Goal: Task Accomplishment & Management: Manage account settings

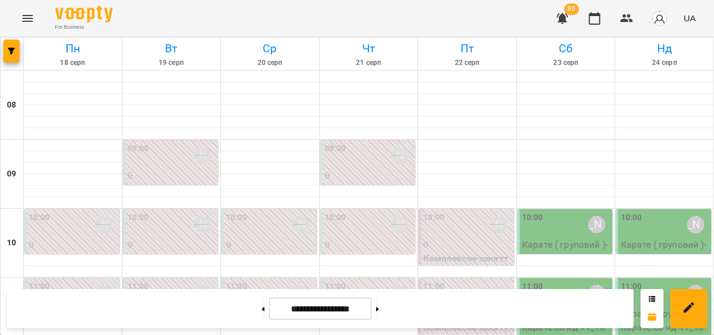
scroll to position [630, 0]
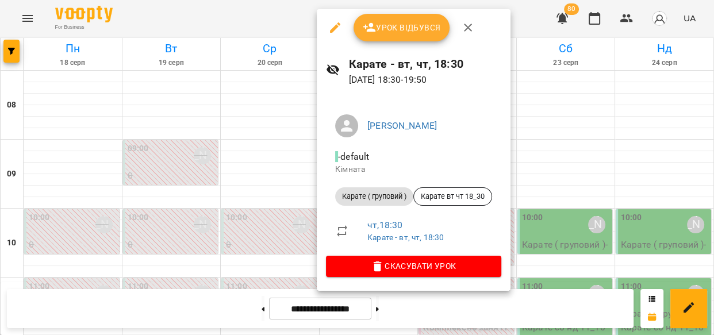
click at [372, 33] on icon "button" at bounding box center [370, 28] width 14 height 14
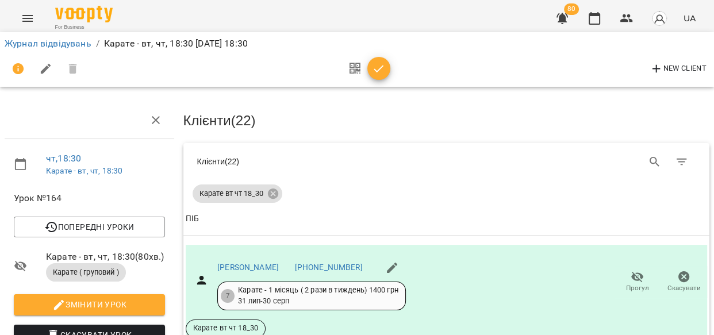
scroll to position [253, 0]
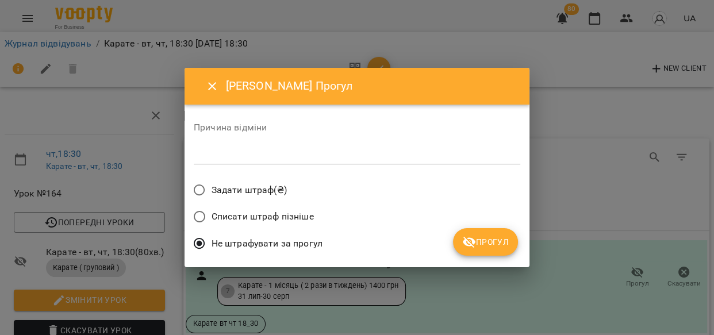
click at [505, 248] on span "Прогул" at bounding box center [485, 242] width 47 height 14
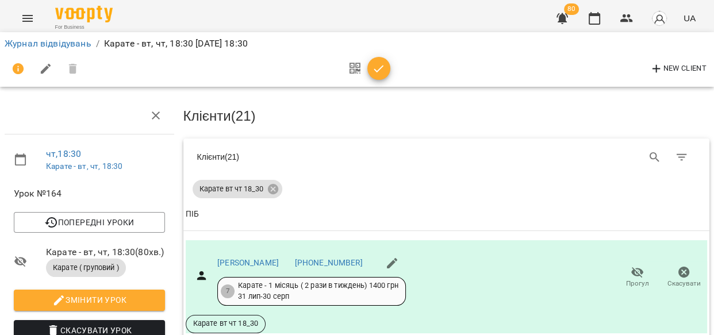
click at [699, 231] on td "Ільченко Дмитро +380992878404 7 Карате - 1 місяць ( 2 рази в тиждень) 1400 грн …" at bounding box center [446, 286] width 526 height 111
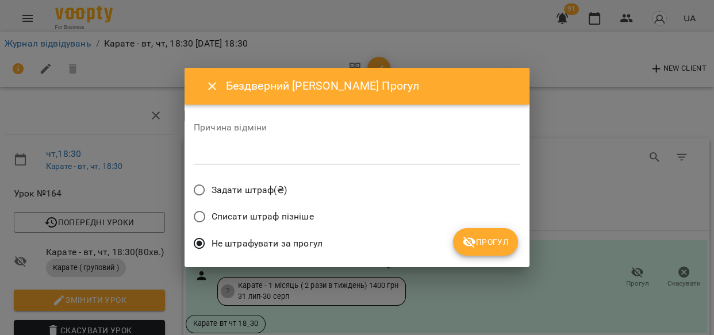
click at [509, 236] on button "Прогул" at bounding box center [485, 242] width 65 height 28
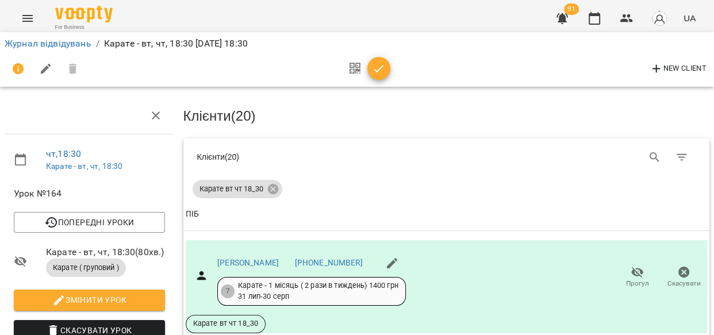
scroll to position [488, 0]
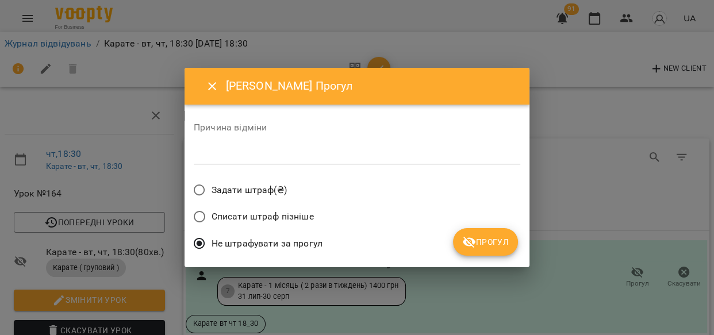
click at [469, 241] on icon "submit" at bounding box center [469, 242] width 13 height 11
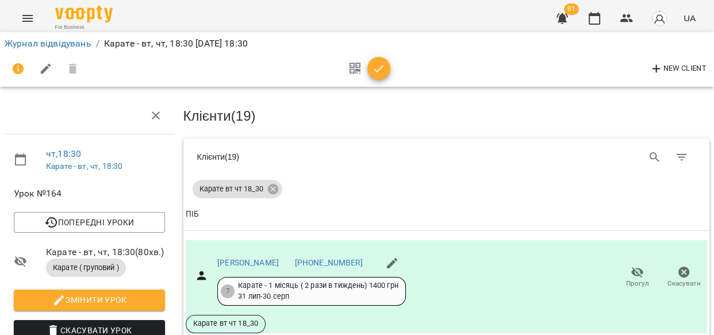
scroll to position [819, 0]
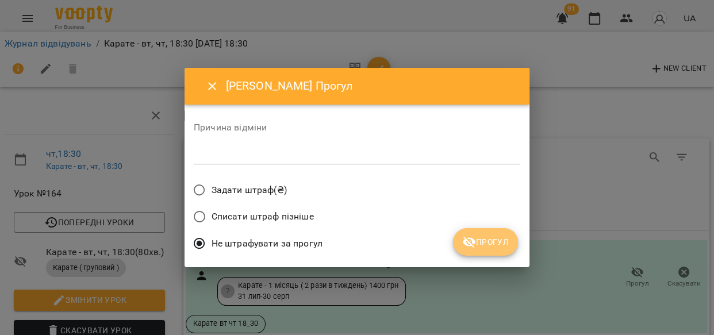
click at [500, 236] on span "Прогул" at bounding box center [485, 242] width 47 height 14
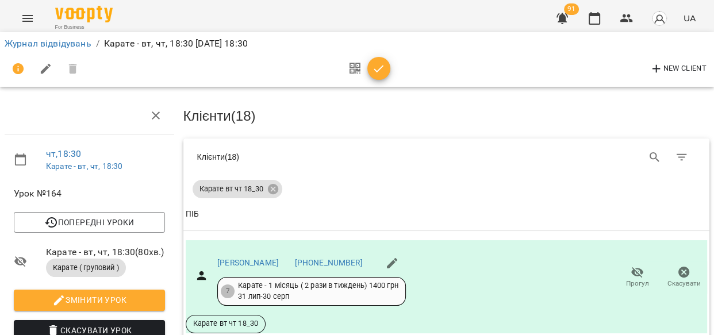
scroll to position [929, 0]
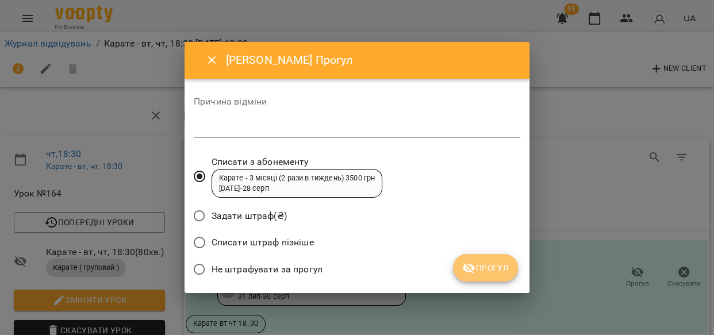
click at [462, 269] on icon "submit" at bounding box center [469, 268] width 14 height 14
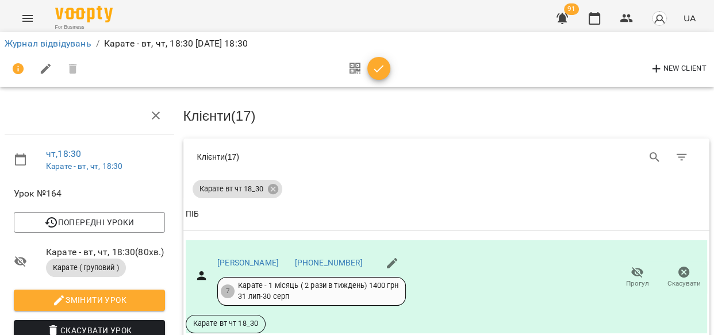
scroll to position [1310, 0]
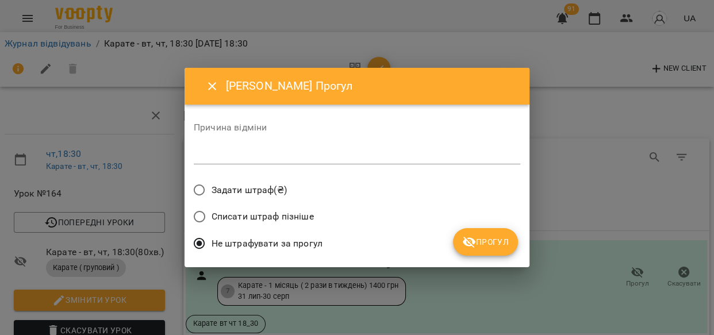
click at [493, 240] on span "Прогул" at bounding box center [485, 242] width 47 height 14
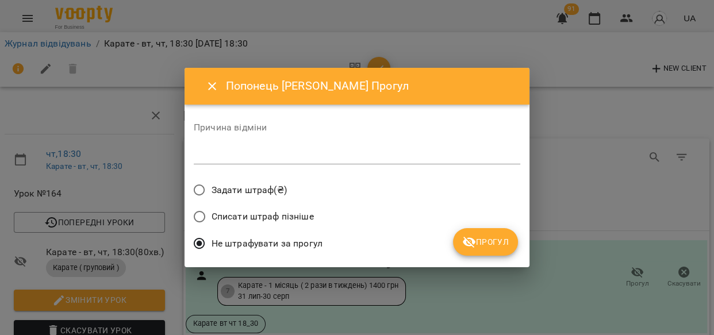
click at [481, 240] on span "Прогул" at bounding box center [485, 242] width 47 height 14
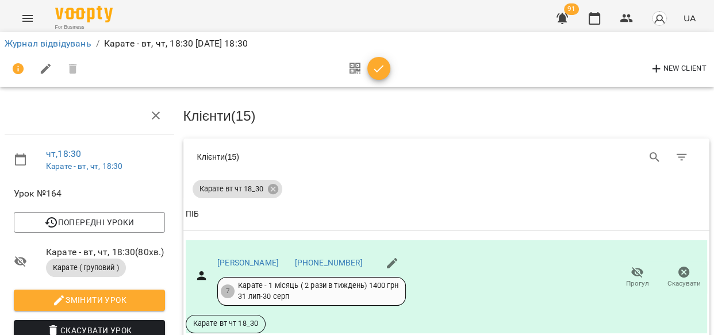
scroll to position [1614, 0]
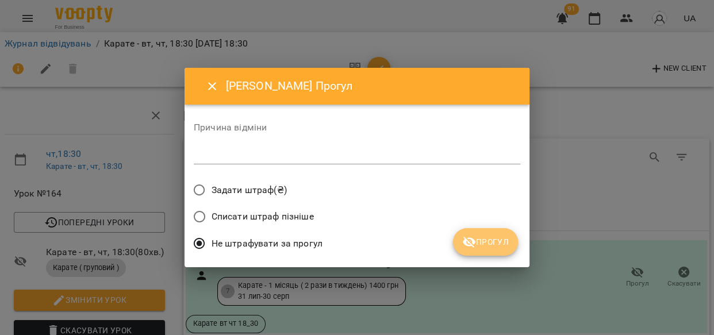
click at [496, 241] on span "Прогул" at bounding box center [485, 242] width 47 height 14
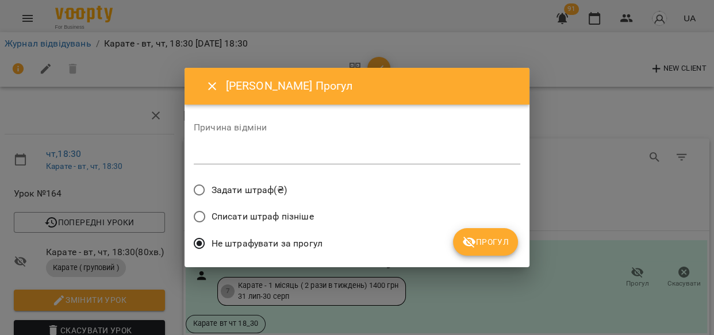
click at [463, 246] on icon "submit" at bounding box center [469, 242] width 14 height 14
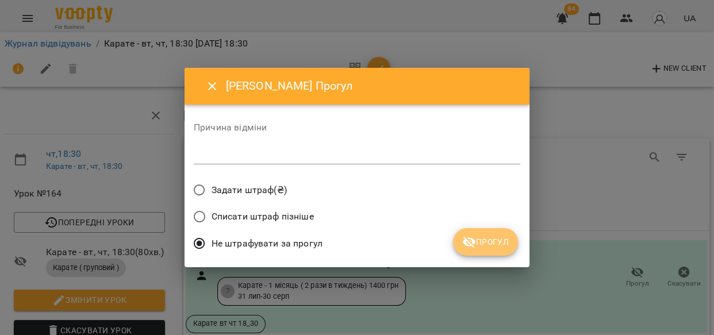
click at [490, 240] on span "Прогул" at bounding box center [485, 242] width 47 height 14
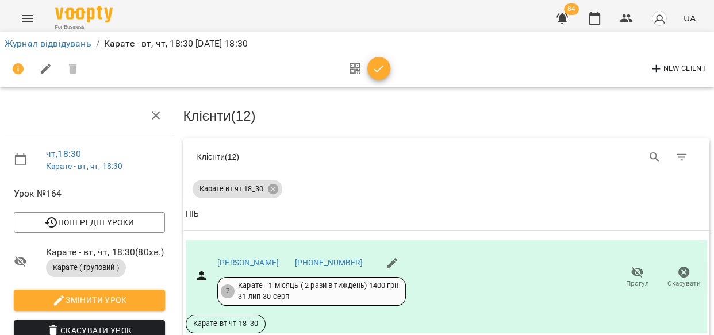
scroll to position [2012, 0]
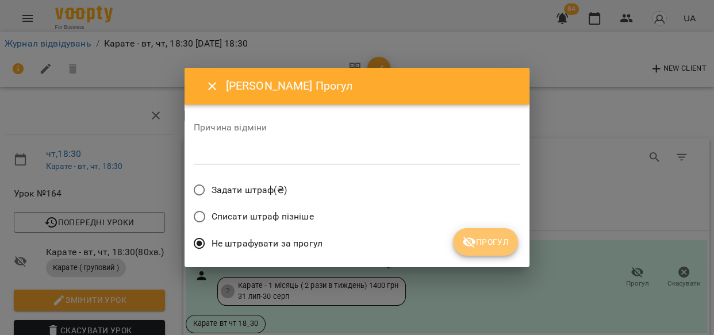
click at [487, 241] on span "Прогул" at bounding box center [485, 242] width 47 height 14
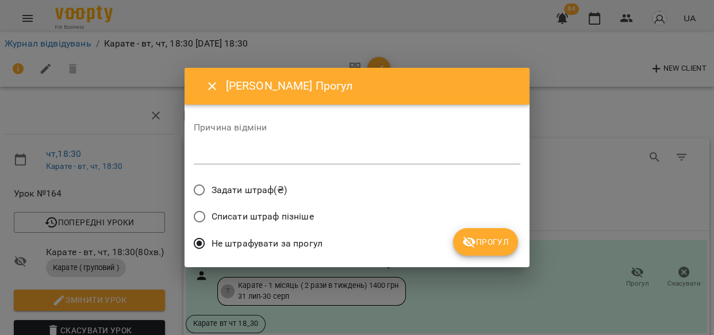
click at [476, 241] on span "Прогул" at bounding box center [485, 242] width 47 height 14
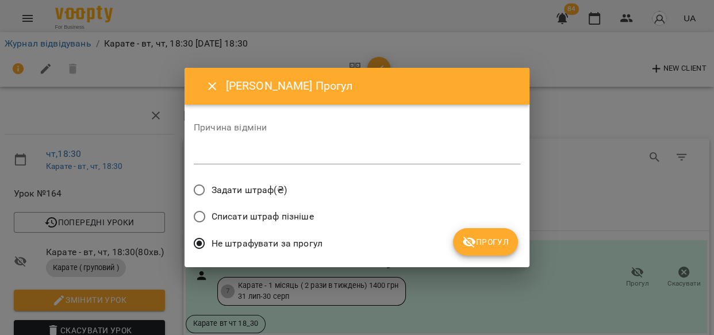
click at [474, 249] on button "Прогул" at bounding box center [485, 242] width 65 height 28
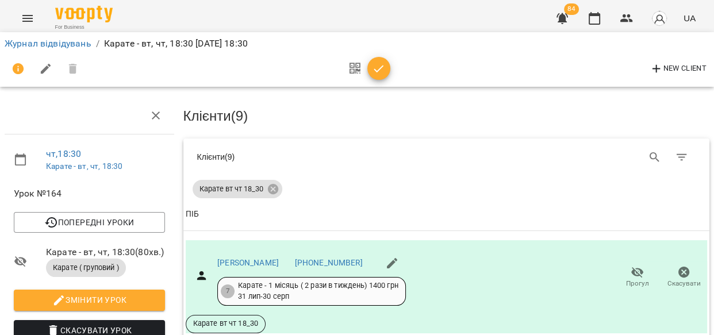
scroll to position [1654, 0]
click at [78, 39] on link "Журнал відвідувань" at bounding box center [48, 43] width 87 height 11
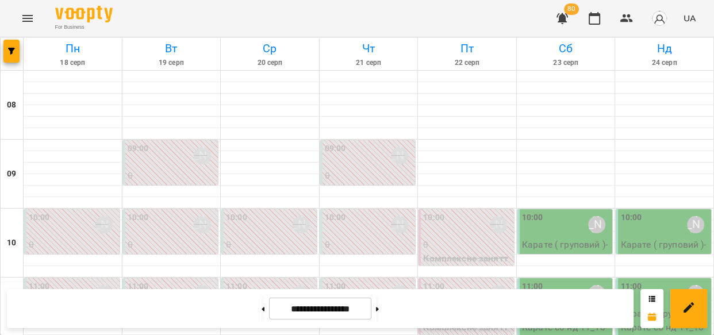
scroll to position [672, 0]
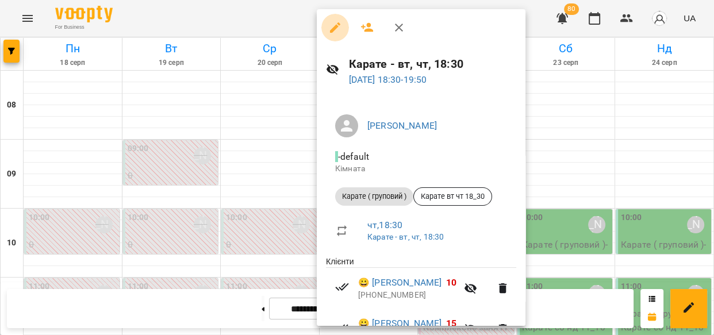
click at [330, 20] on button "button" at bounding box center [335, 28] width 28 height 28
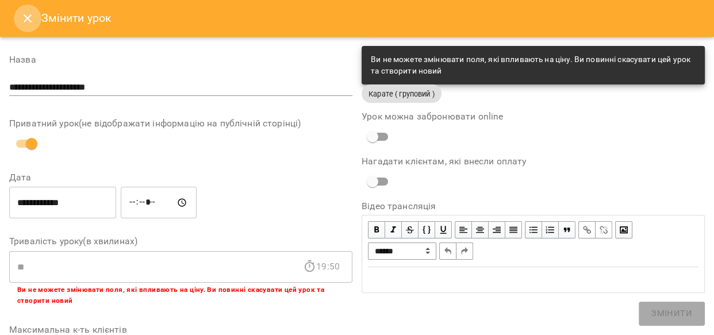
click at [24, 18] on icon "Close" at bounding box center [28, 18] width 14 height 14
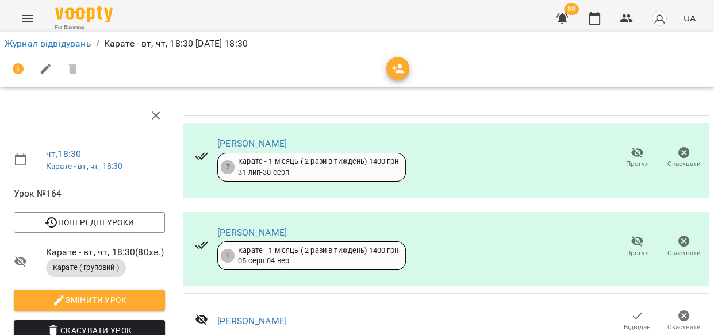
scroll to position [403, 0]
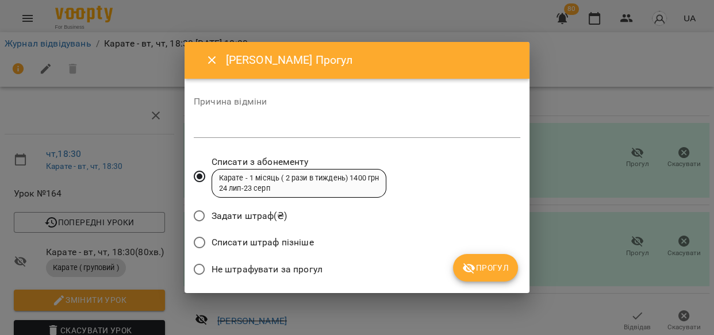
click at [471, 265] on icon "submit" at bounding box center [469, 268] width 14 height 14
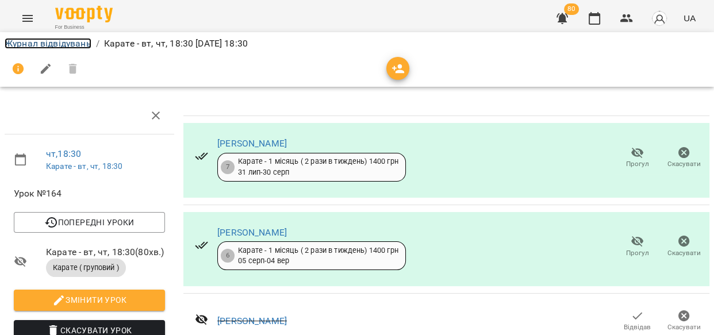
click at [41, 38] on link "Журнал відвідувань" at bounding box center [48, 43] width 87 height 11
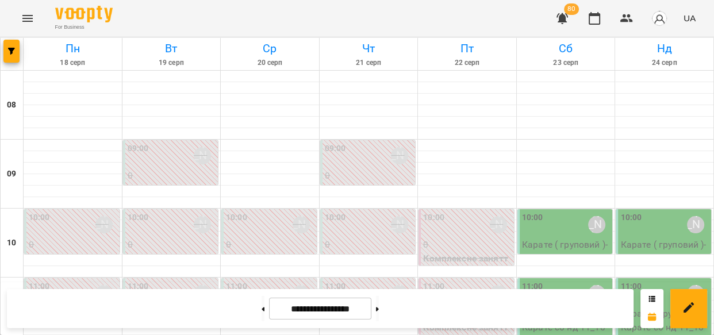
scroll to position [665, 0]
click at [653, 19] on img "button" at bounding box center [659, 18] width 16 height 16
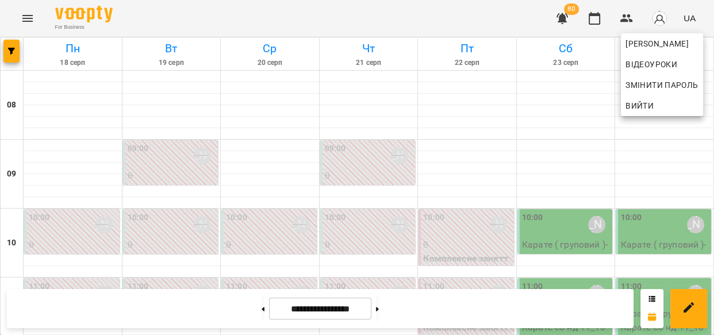
click at [637, 106] on span "Вийти" at bounding box center [639, 106] width 28 height 14
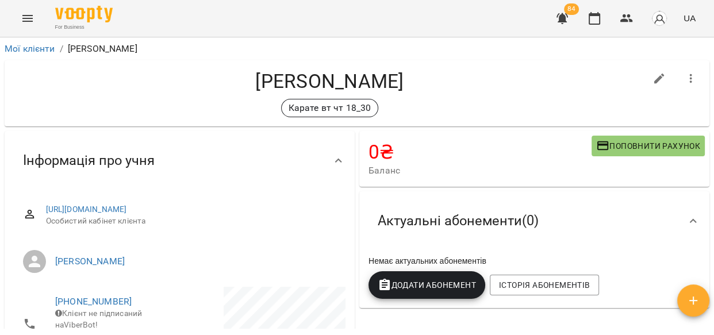
drag, startPoint x: 713, startPoint y: 75, endPoint x: 713, endPoint y: 86, distance: 11.5
click at [713, 86] on div "Мої клієнти / [PERSON_NAME] [PERSON_NAME] вт чт 18_30 0 ₴ Баланс Поповнити раху…" at bounding box center [357, 204] width 714 height 335
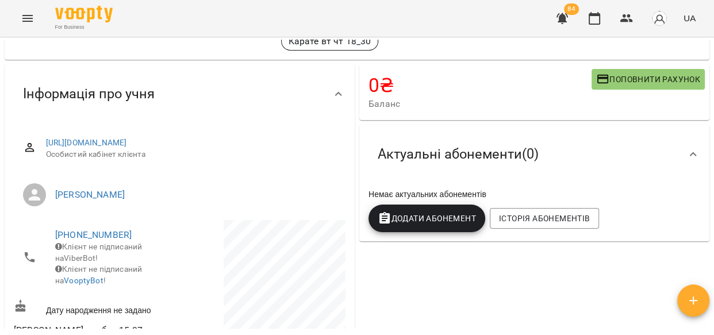
scroll to position [76, 0]
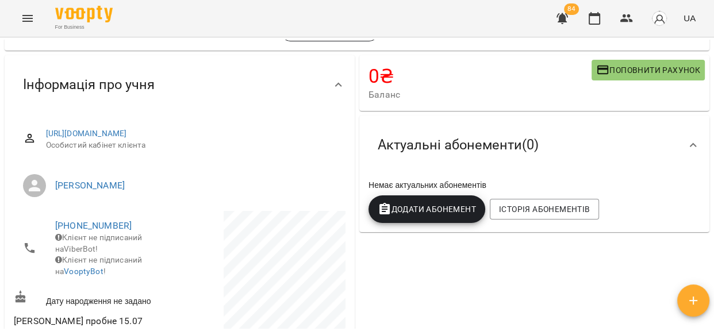
click at [430, 213] on span "Додати Абонемент" at bounding box center [427, 209] width 98 height 14
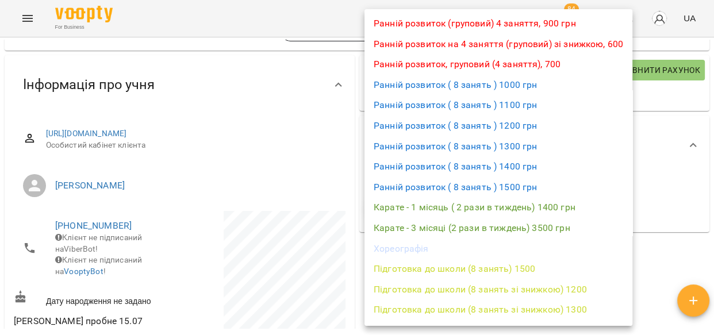
scroll to position [52, 0]
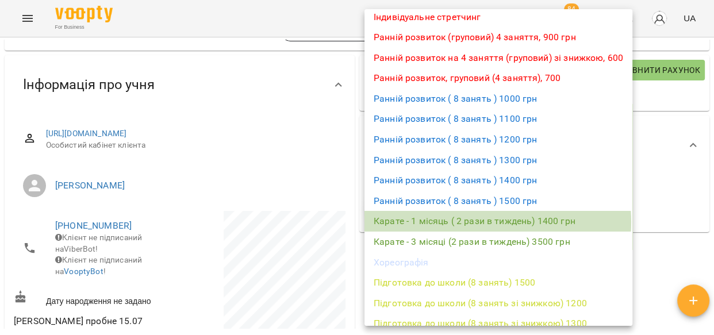
click at [460, 221] on li "Карате - 1 місяць ( 2 рази в тиждень) 1400 грн" at bounding box center [498, 221] width 268 height 21
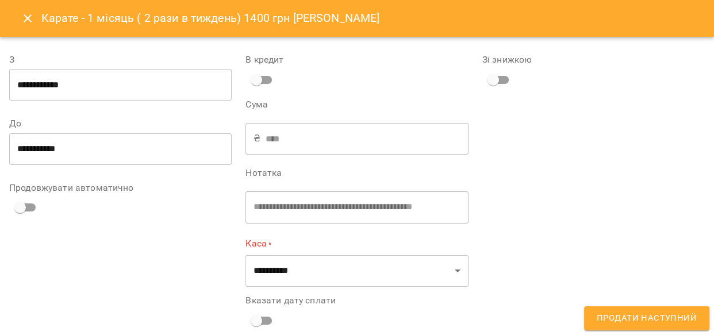
click at [38, 79] on input "**********" at bounding box center [120, 85] width 222 height 32
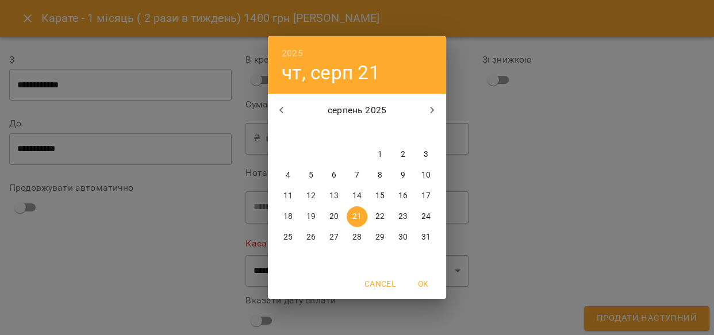
click at [332, 194] on p "13" at bounding box center [333, 195] width 9 height 11
type input "**********"
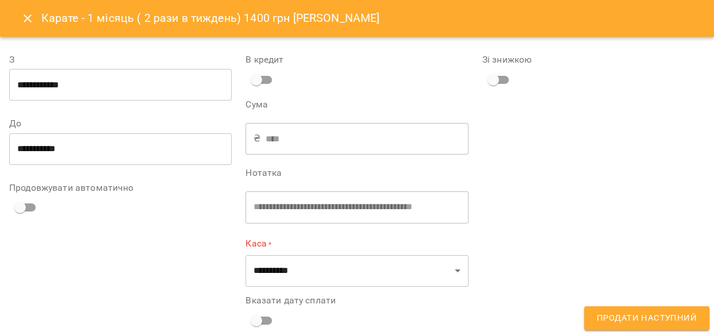
scroll to position [14, 0]
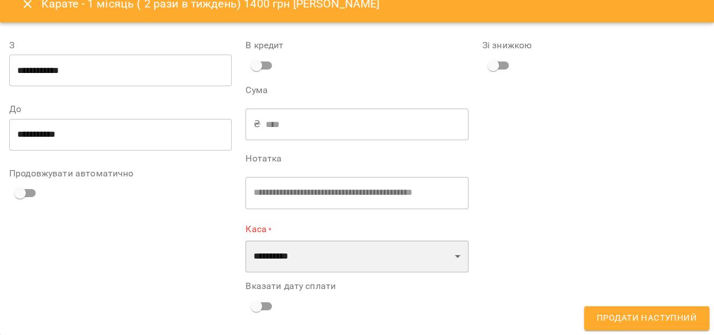
click at [299, 252] on select "**********" at bounding box center [356, 256] width 222 height 32
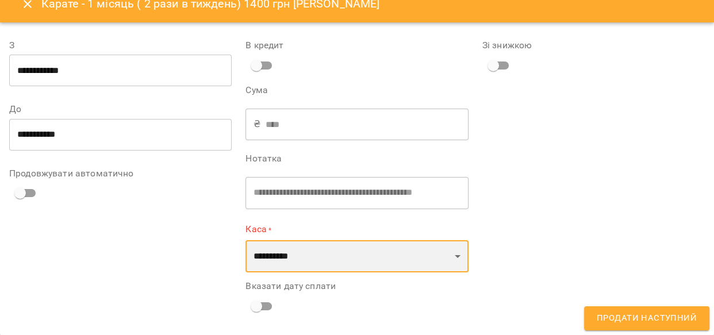
select select "****"
click at [245, 240] on select "**********" at bounding box center [356, 256] width 222 height 32
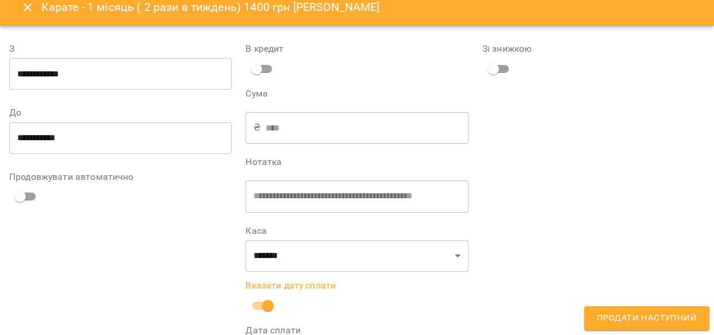
click at [631, 321] on span "Продати наступний" at bounding box center [646, 318] width 100 height 15
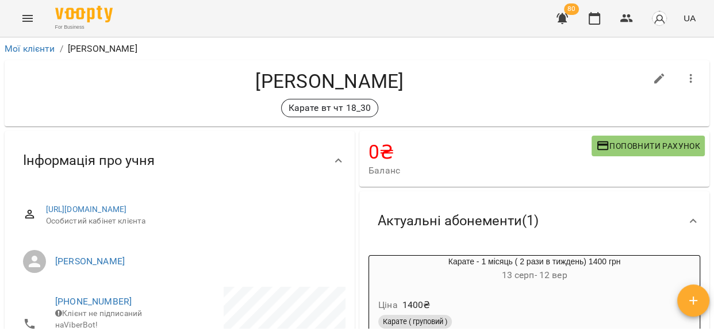
drag, startPoint x: 712, startPoint y: 89, endPoint x: 713, endPoint y: 105, distance: 15.5
click at [713, 105] on div "Мої клієнти / Стайко Євгеній Стайко Євгеній Карате вт чт 18_30 0 ₴ Баланс Попов…" at bounding box center [357, 204] width 714 height 335
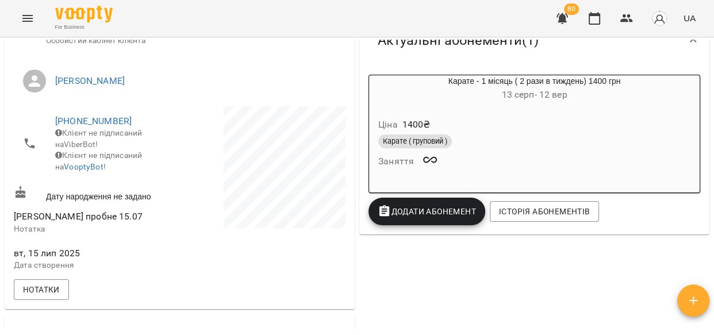
scroll to position [192, 0]
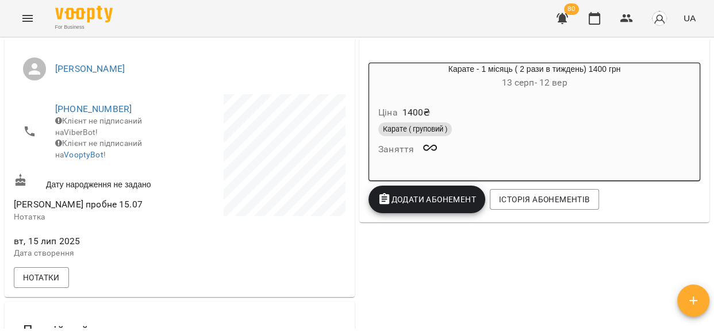
click at [492, 70] on div "Карате - 1 місяць ( 2 рази в тиждень) 1400 грн 13 серп - 12 вер" at bounding box center [534, 77] width 330 height 28
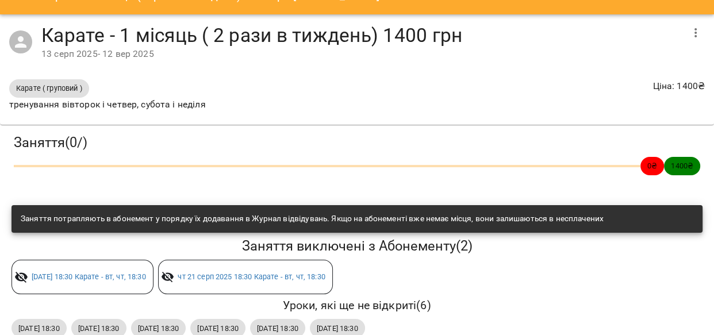
scroll to position [21, 0]
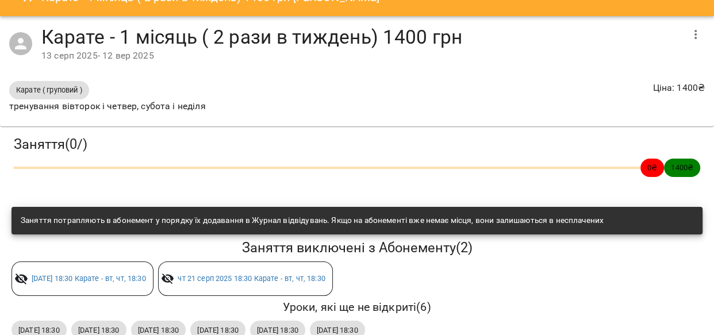
click at [53, 55] on div "13 серп 2025 - 12 вер 2025" at bounding box center [361, 56] width 640 height 14
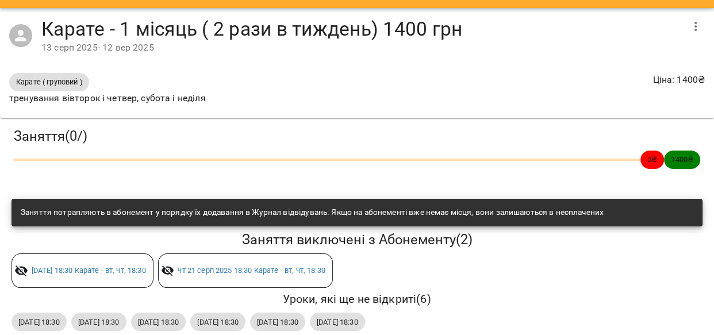
scroll to position [28, 0]
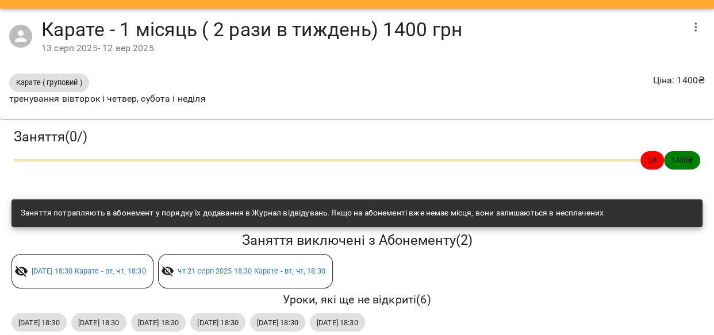
click at [690, 26] on icon "button" at bounding box center [695, 27] width 14 height 14
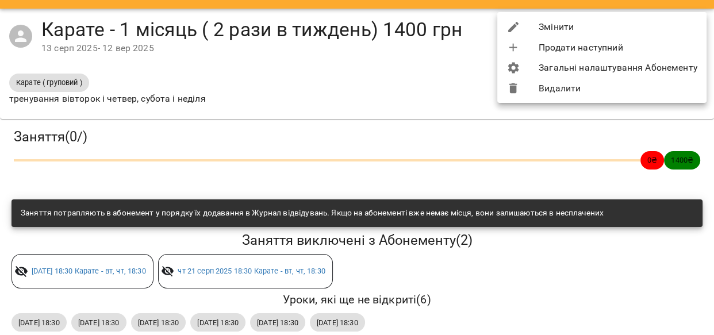
click at [538, 28] on li "Змінити" at bounding box center [601, 27] width 209 height 21
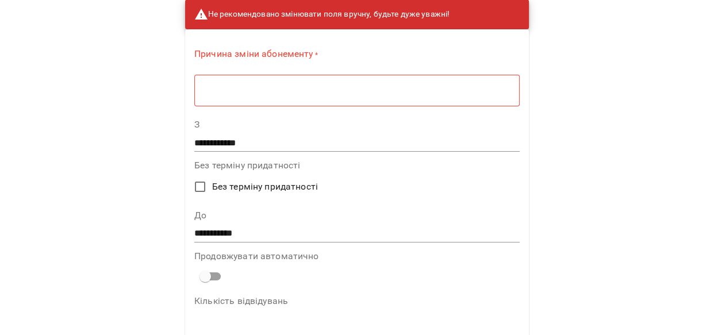
scroll to position [48, 0]
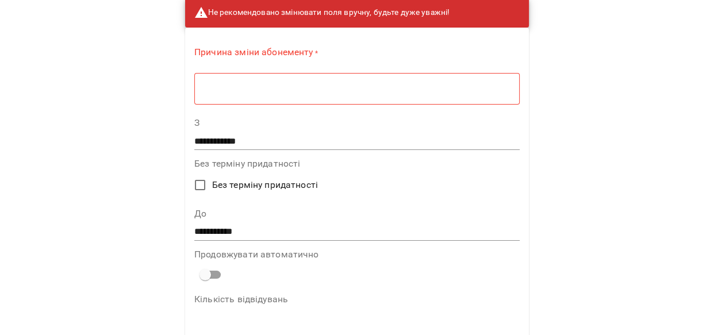
click at [280, 94] on div "* ​" at bounding box center [356, 88] width 325 height 32
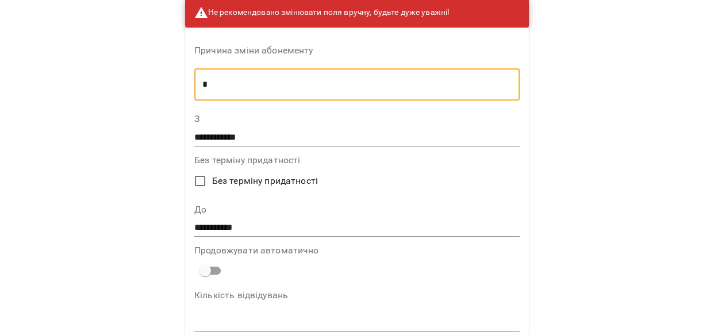
type textarea "*"
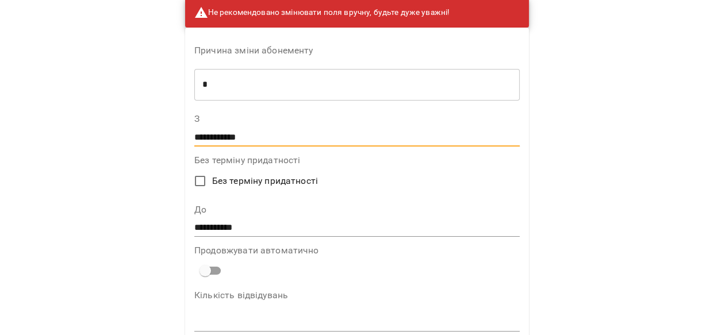
click at [230, 133] on input "**********" at bounding box center [356, 137] width 325 height 18
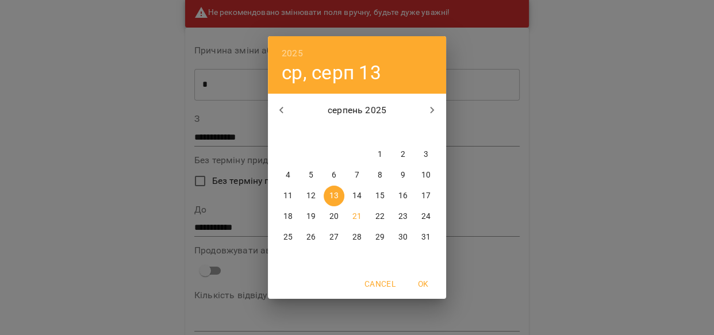
click at [391, 191] on div "16" at bounding box center [402, 196] width 23 height 21
type input "**********"
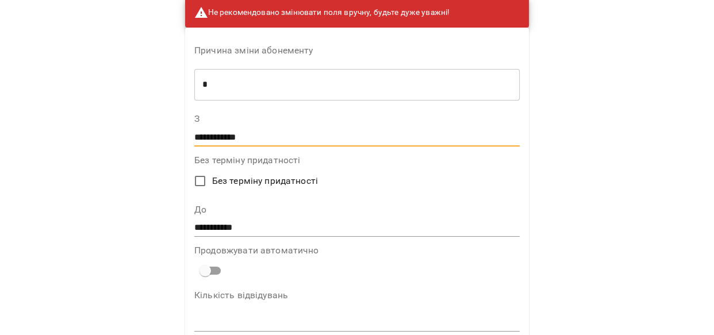
click at [233, 224] on input "**********" at bounding box center [356, 228] width 325 height 18
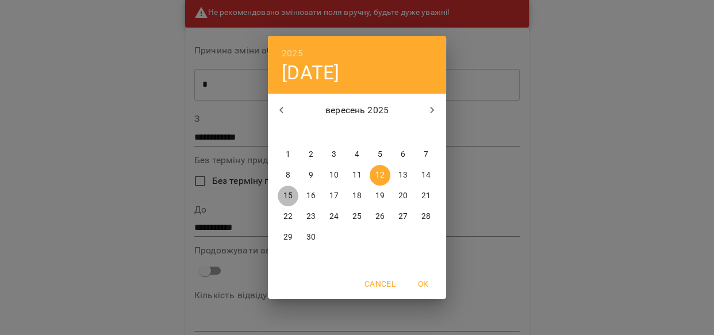
click at [287, 194] on p "15" at bounding box center [287, 195] width 9 height 11
type input "**********"
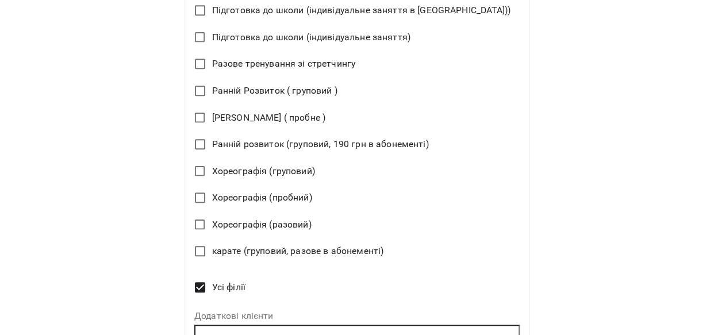
scroll to position [796, 0]
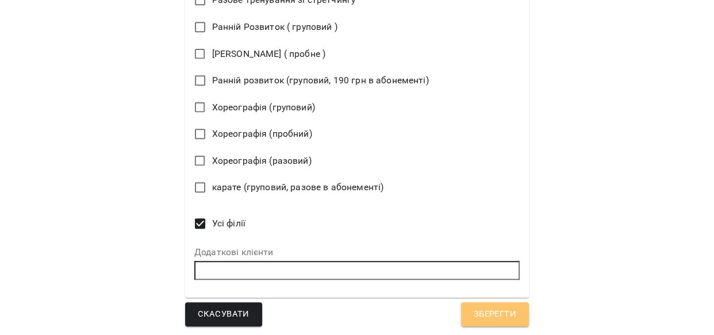
click at [473, 320] on span "Зберегти" at bounding box center [494, 314] width 43 height 15
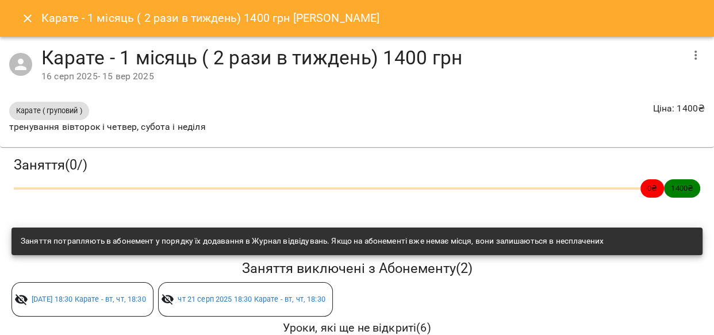
click at [21, 7] on button "Close" at bounding box center [28, 19] width 28 height 28
